Goal: Transaction & Acquisition: Purchase product/service

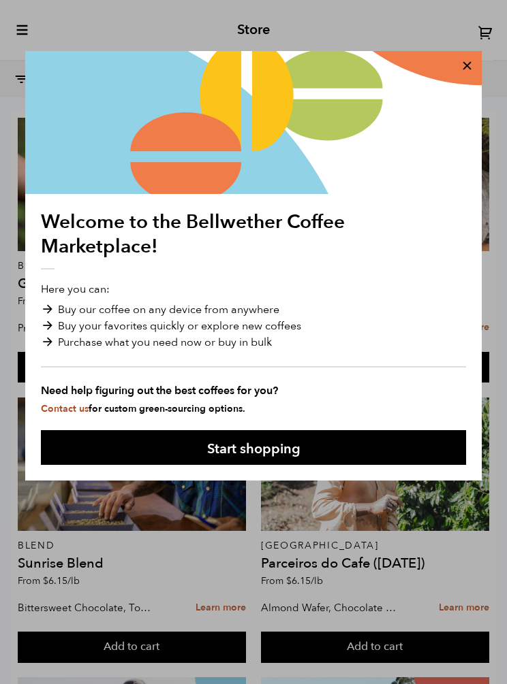
click at [323, 446] on button "Start shopping" at bounding box center [253, 447] width 425 height 35
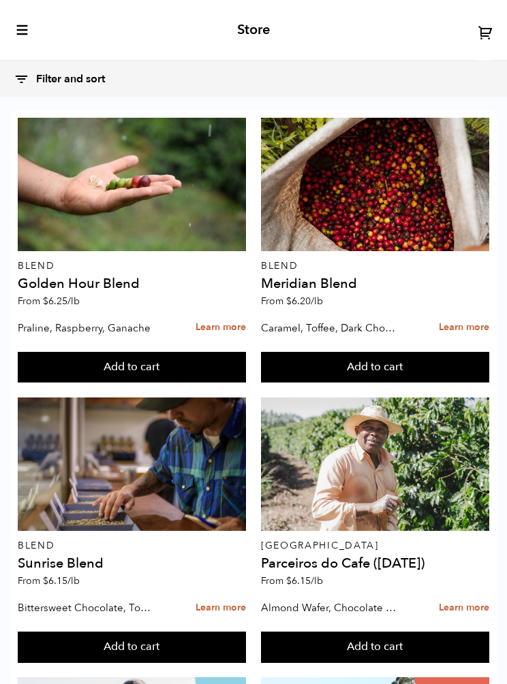
click at [16, 84] on icon at bounding box center [22, 80] width 16 height 16
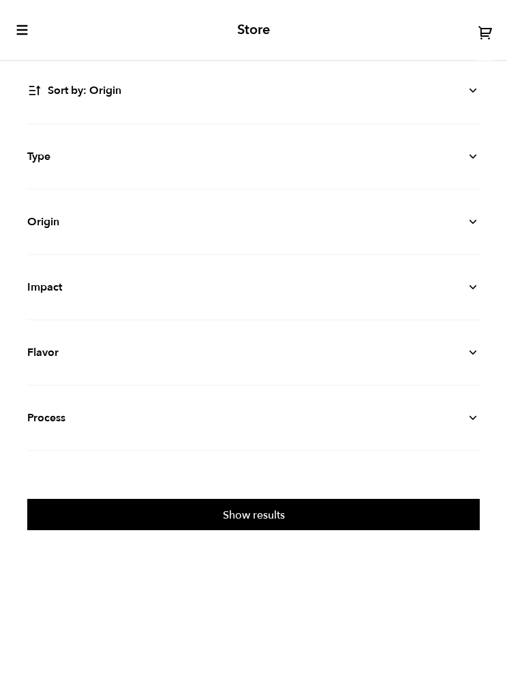
click at [457, 86] on select "Sort by: Origin Sort by: Most recent Sort by: Name Sort by: Price (high to low)…" at bounding box center [253, 90] width 452 height 31
select select "priceperlblh"
click at [304, 520] on button "Show results" at bounding box center [253, 514] width 452 height 31
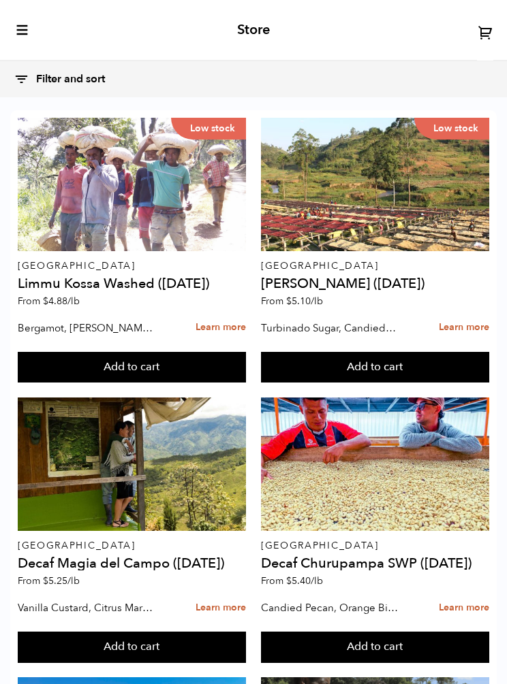
click at [179, 366] on button "Add to cart" at bounding box center [132, 367] width 228 height 31
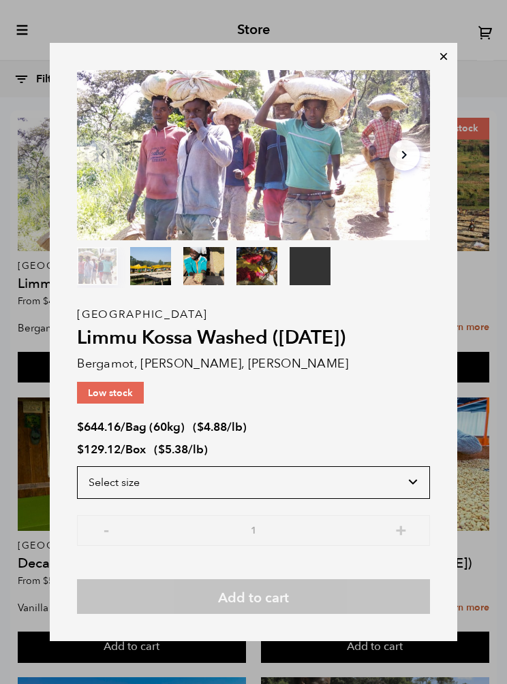
click at [394, 478] on select "Select size Bag (60kg) (132 lbs) Box (24 lbs)" at bounding box center [253, 482] width 353 height 33
select select "box"
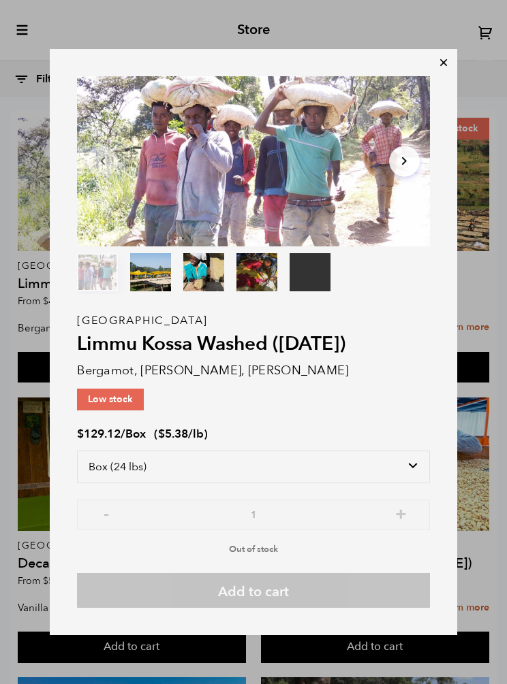
click at [439, 67] on icon at bounding box center [444, 63] width 14 height 14
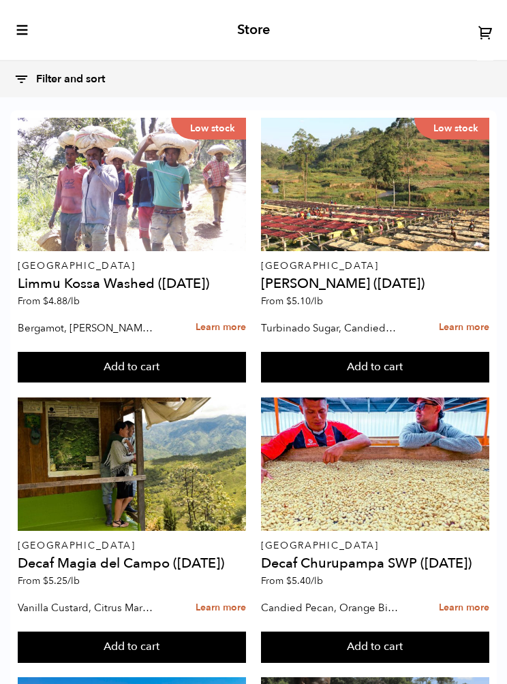
click at [409, 358] on button "Add to cart" at bounding box center [375, 367] width 228 height 31
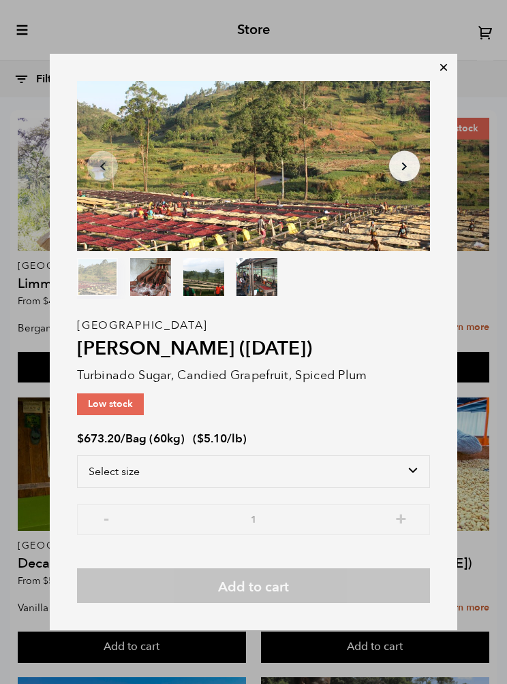
click at [387, 451] on div "Burundi Kayanza Gakenke ([DATE]) Turbinado Sugar, Candied Grapefruit, Spiced Pl…" at bounding box center [253, 465] width 353 height 278
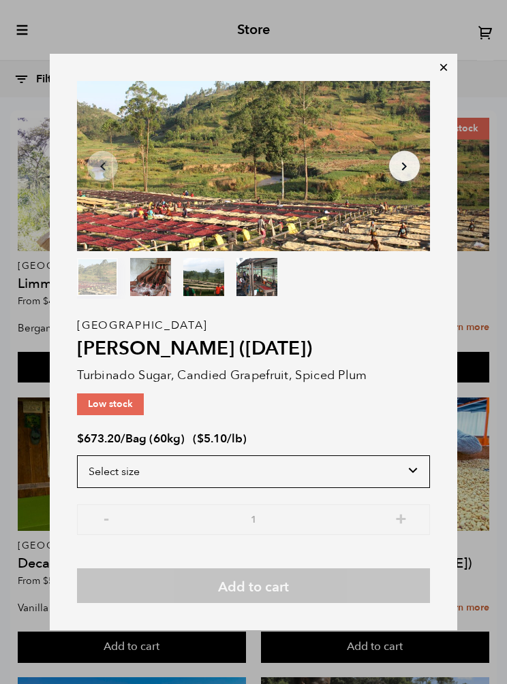
click at [392, 462] on select "Select size Bag (60kg) (132 lbs)" at bounding box center [253, 472] width 353 height 33
select select "bag-3"
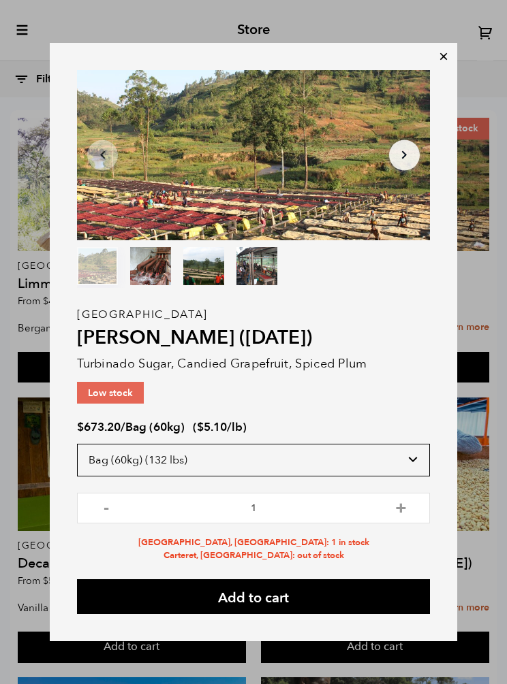
click at [383, 460] on select "Select size Bag (60kg) (132 lbs)" at bounding box center [253, 460] width 353 height 33
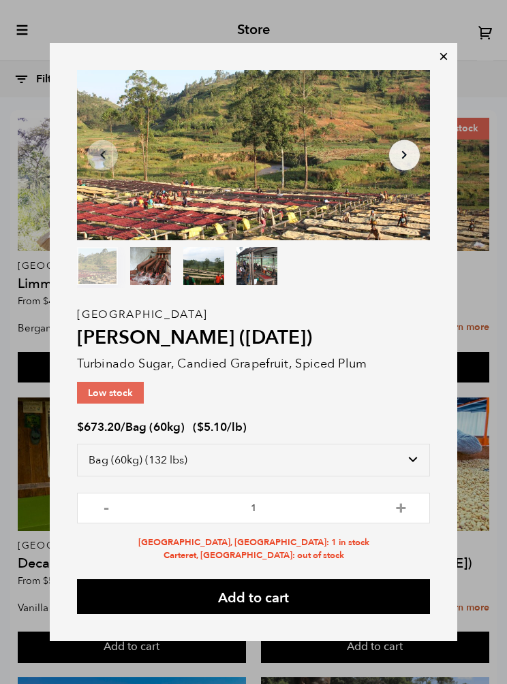
click at [442, 59] on icon at bounding box center [444, 57] width 14 height 14
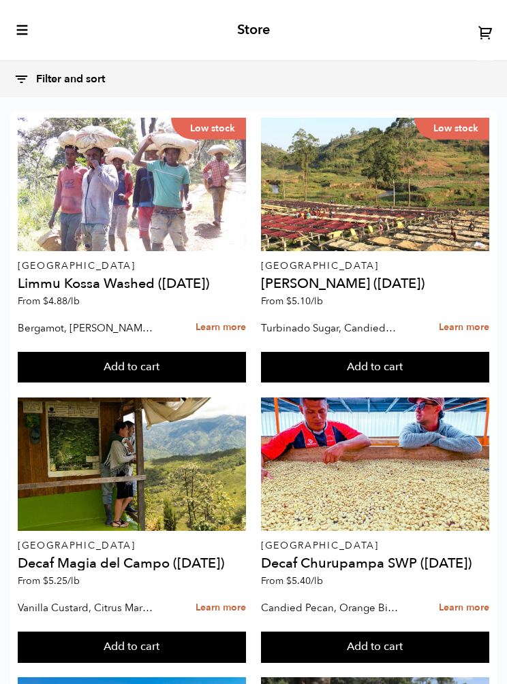
scroll to position [108, 0]
click at [226, 632] on button "Add to cart" at bounding box center [132, 647] width 228 height 31
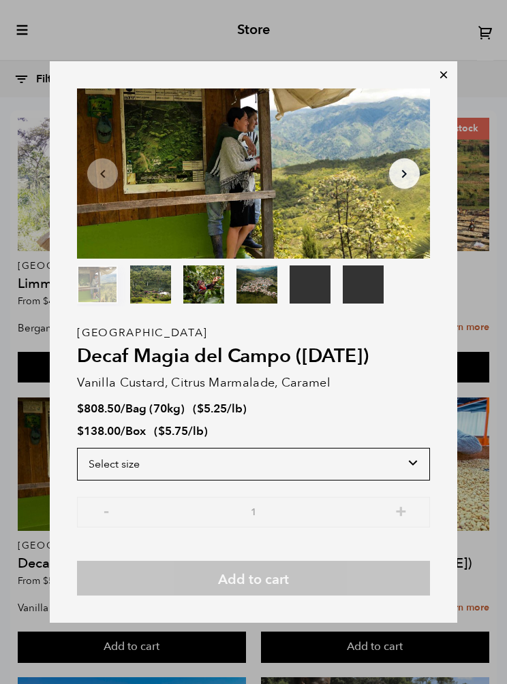
click at [407, 471] on select "Select size Bag (70kg) (154 lbs) Box (24 lbs)" at bounding box center [253, 464] width 353 height 33
select select "box"
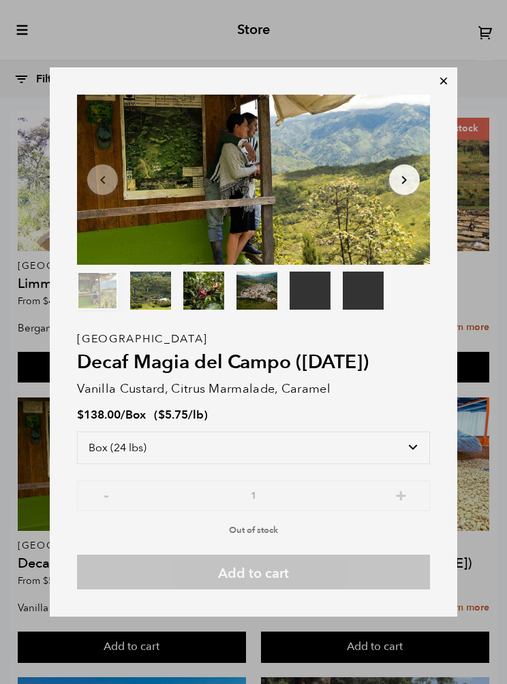
click at [56, 52] on div "Your browser does not support the video tag. Your browser does not support the …" at bounding box center [253, 342] width 507 height 684
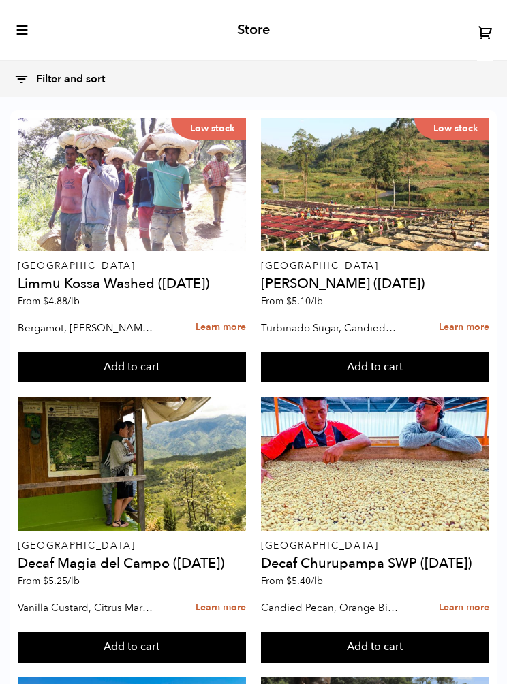
click at [208, 352] on button "Add to cart" at bounding box center [132, 367] width 228 height 31
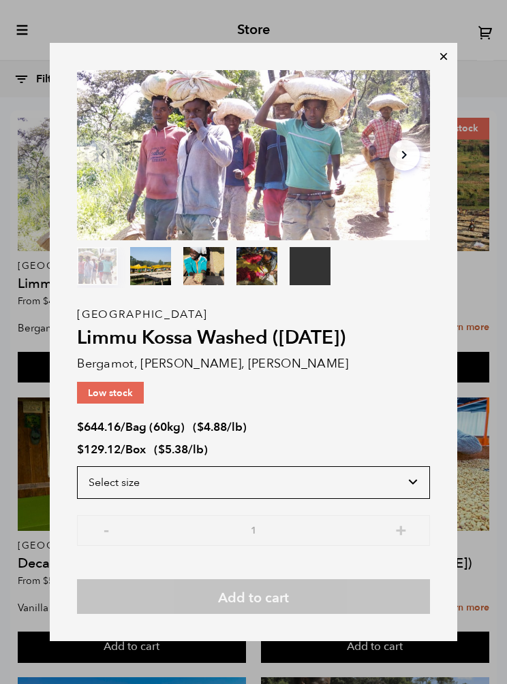
click at [312, 499] on select "Select size Bag (60kg) (132 lbs) Box (24 lbs)" at bounding box center [253, 482] width 353 height 33
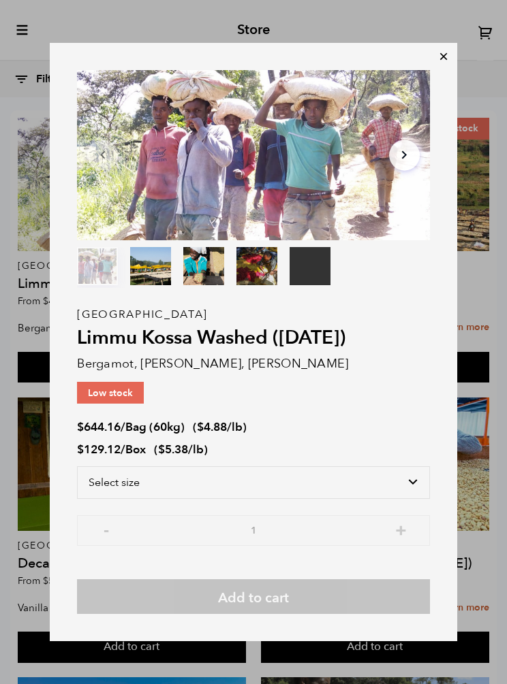
click at [438, 63] on icon at bounding box center [444, 57] width 14 height 14
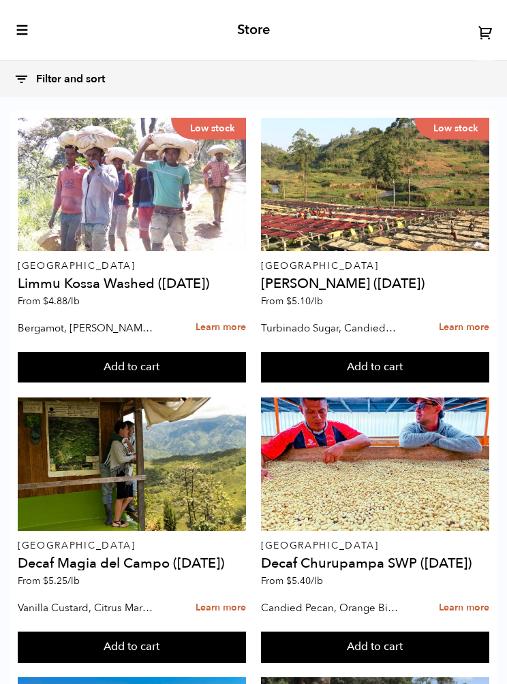
click at [29, 25] on icon "toggle-mobile-menu" at bounding box center [23, 30] width 14 height 14
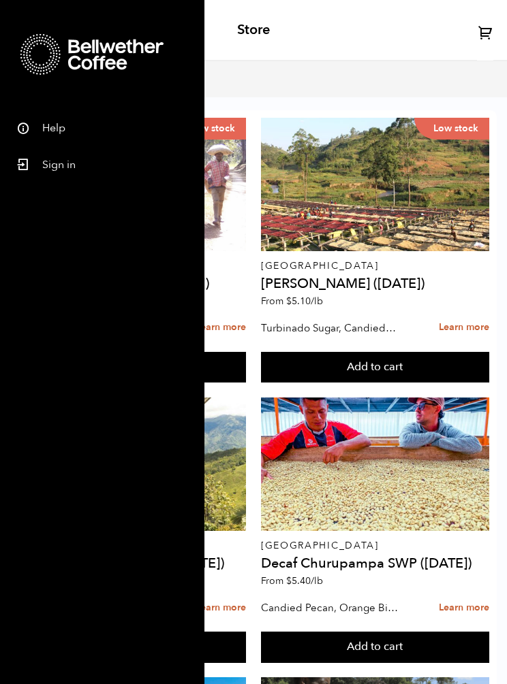
click at [323, 31] on div "Store" at bounding box center [253, 30] width 507 height 61
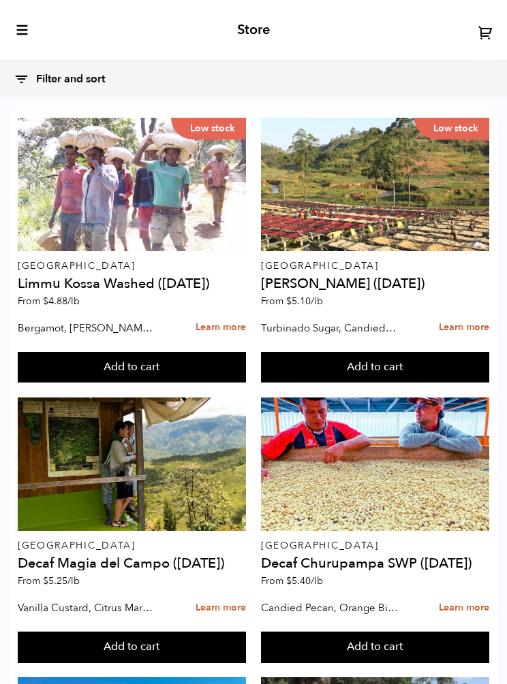
scroll to position [1916, 0]
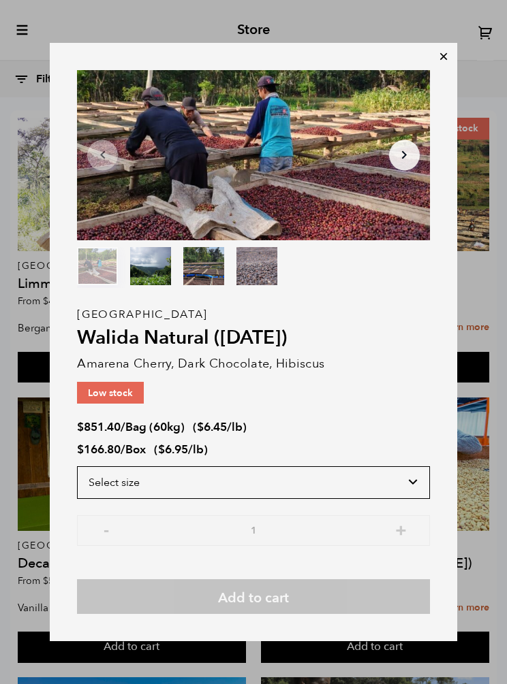
click at [204, 499] on select "Select size Bag (60kg) (132 lbs) Box (24 lbs)" at bounding box center [253, 482] width 353 height 33
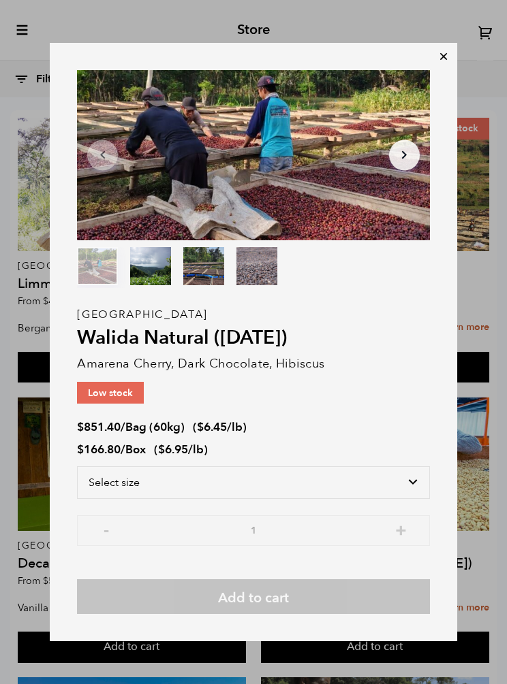
click at [437, 63] on icon at bounding box center [444, 57] width 14 height 14
